Goal: Information Seeking & Learning: Stay updated

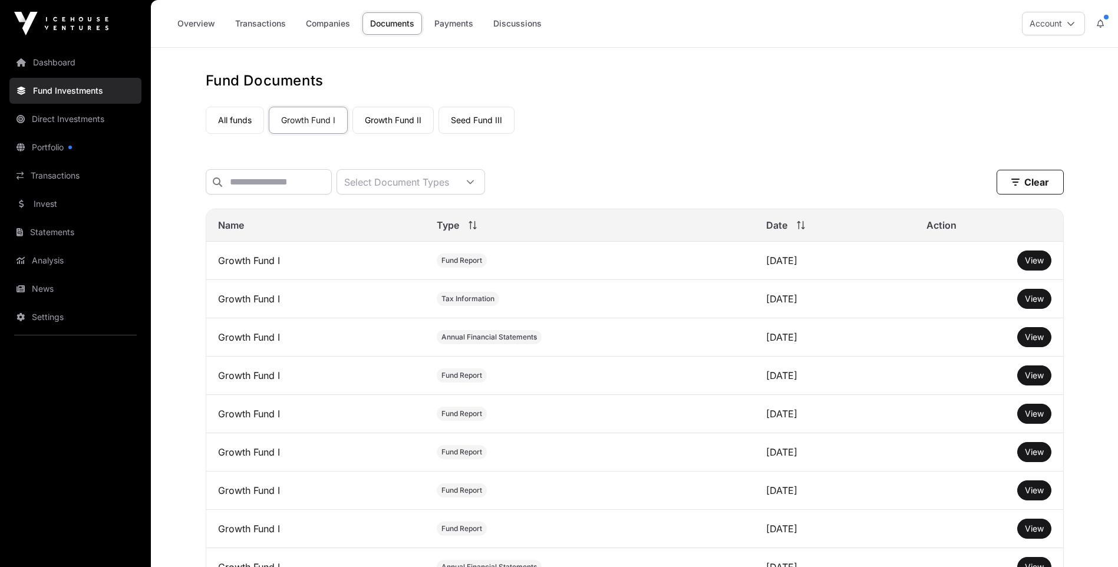
click at [397, 117] on link "Growth Fund II" at bounding box center [392, 120] width 81 height 27
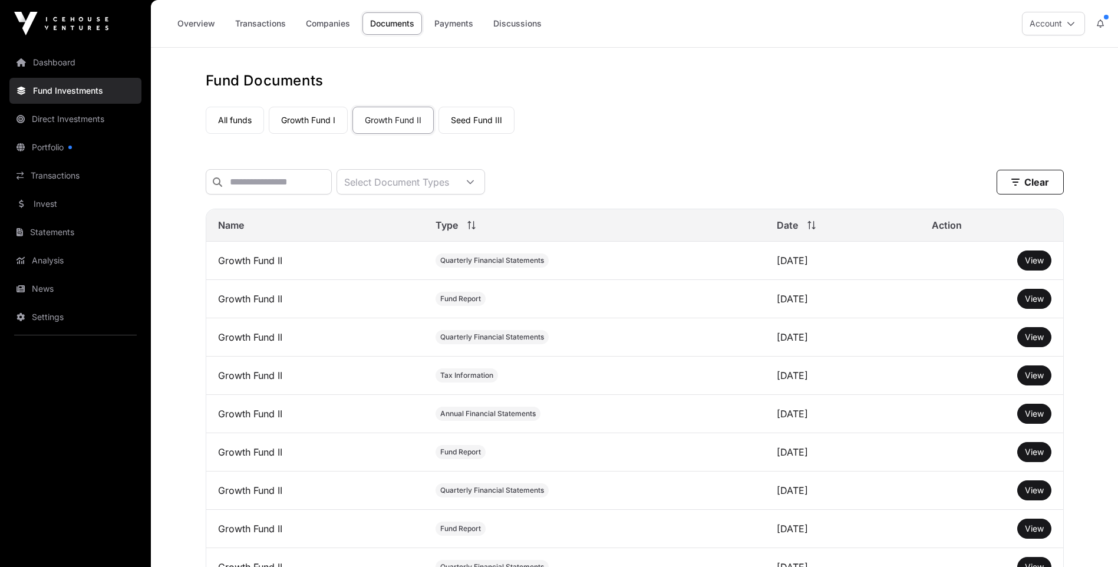
click at [54, 61] on link "Dashboard" at bounding box center [75, 62] width 132 height 26
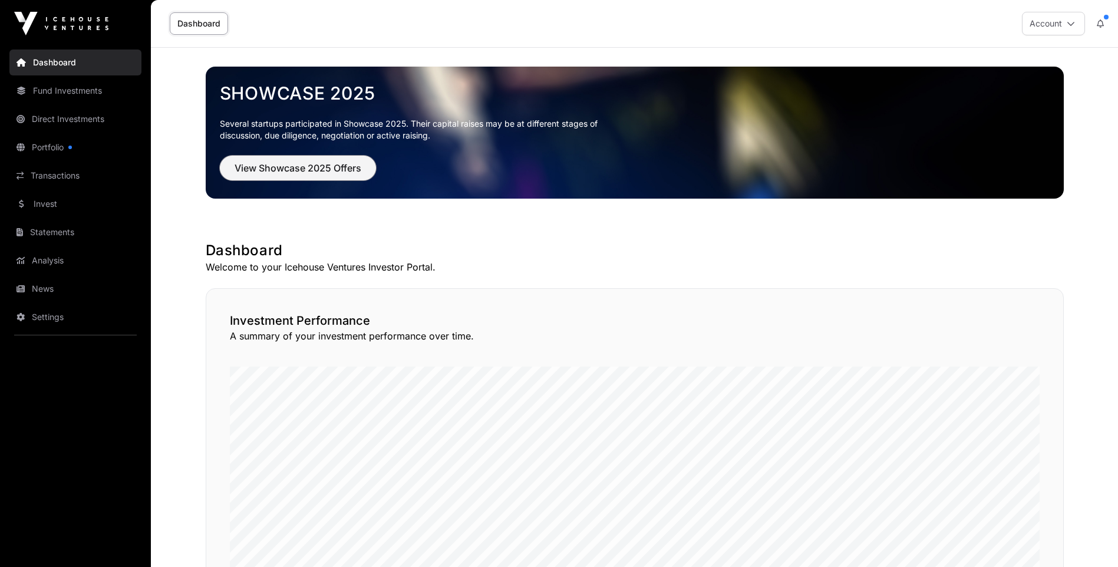
click at [307, 165] on span "View Showcase 2025 Offers" at bounding box center [298, 168] width 127 height 14
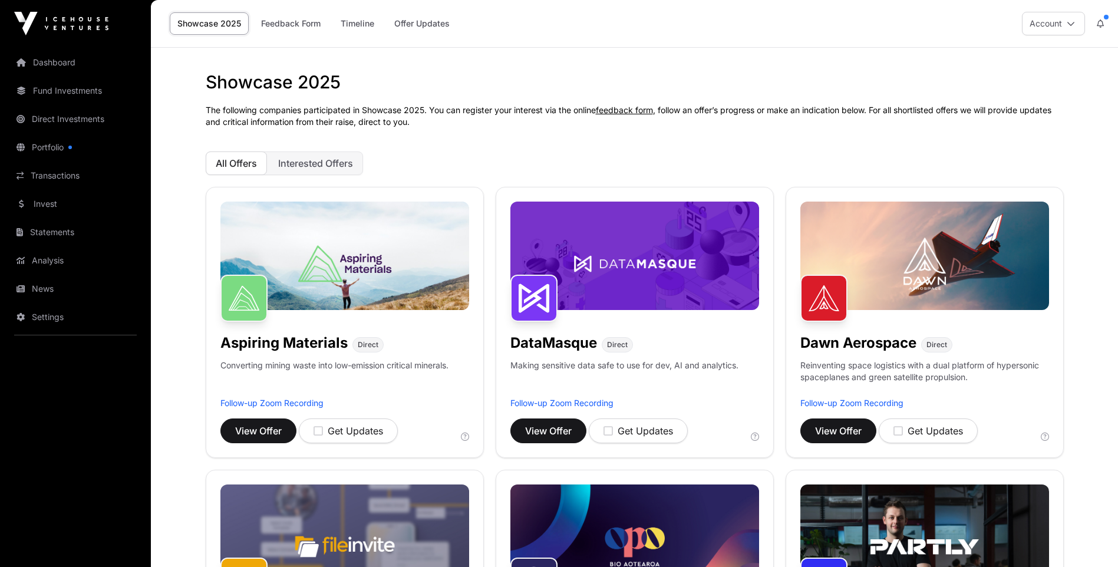
click at [420, 21] on link "Offer Updates" at bounding box center [422, 23] width 71 height 22
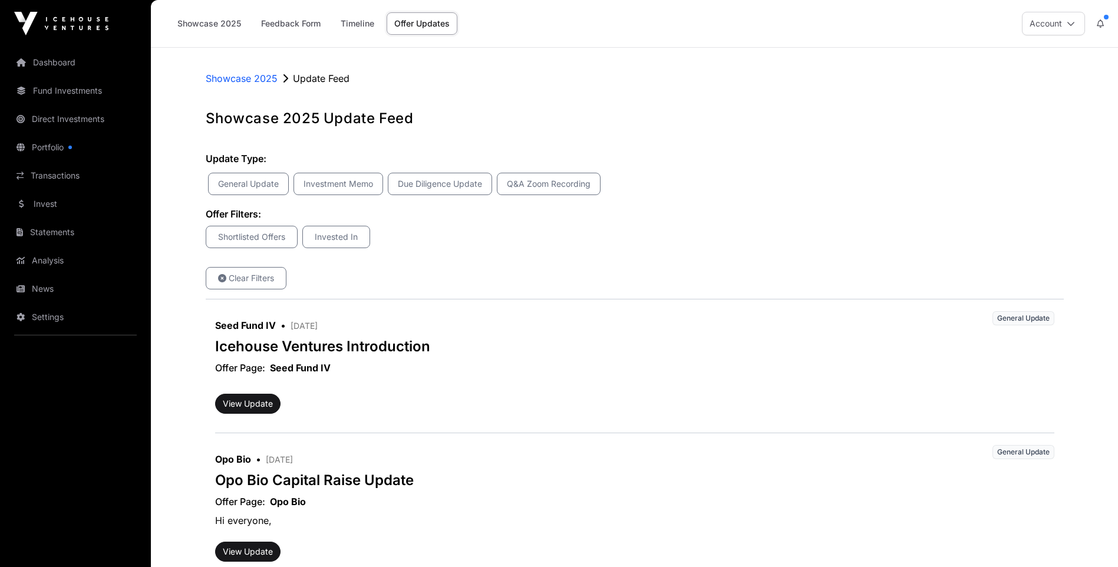
click at [53, 60] on link "Dashboard" at bounding box center [75, 62] width 132 height 26
